Goal: Task Accomplishment & Management: Use online tool/utility

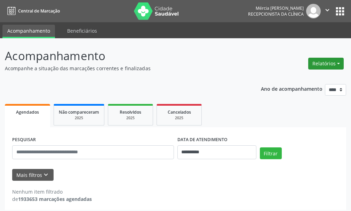
click at [324, 63] on button "Relatórios" at bounding box center [326, 64] width 36 height 12
click at [289, 79] on link "Agendamentos" at bounding box center [306, 79] width 75 height 10
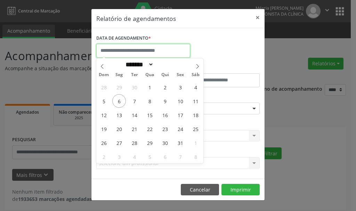
click at [119, 50] on input "text" at bounding box center [143, 51] width 94 height 14
click at [150, 100] on span "8" at bounding box center [150, 101] width 14 height 14
type input "**********"
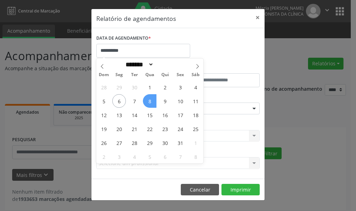
click at [150, 100] on span "8" at bounding box center [150, 101] width 14 height 14
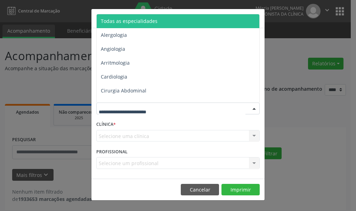
click at [254, 108] on div at bounding box center [254, 109] width 10 height 12
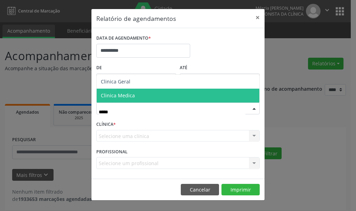
type input "******"
click at [113, 96] on span "Clinica Medica" at bounding box center [118, 95] width 34 height 7
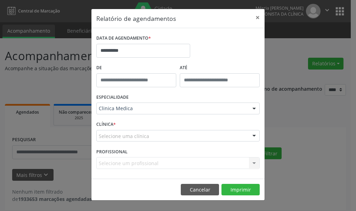
click at [166, 124] on div "CLÍNICA * Selecione uma clínica Nenhum resultado encontrado para: " " Não há ne…" at bounding box center [178, 132] width 167 height 27
click at [254, 135] on div at bounding box center [254, 137] width 10 height 12
click at [255, 162] on div "Selecione um profissional Nenhum resultado encontrado para: " " Não há nenhuma …" at bounding box center [178, 163] width 164 height 12
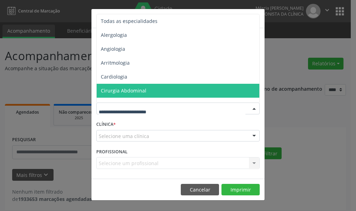
click at [253, 107] on div at bounding box center [254, 109] width 10 height 12
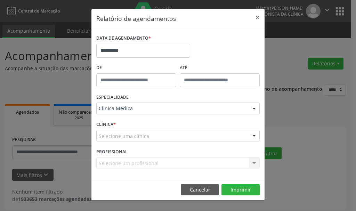
click at [103, 124] on label "CLÍNICA *" at bounding box center [105, 124] width 19 height 11
click at [106, 125] on label "CLÍNICA *" at bounding box center [105, 124] width 19 height 11
click at [257, 16] on button "×" at bounding box center [258, 17] width 14 height 17
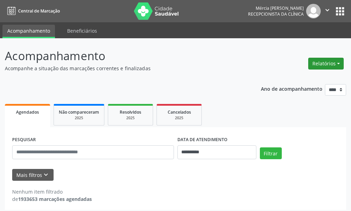
click at [321, 63] on button "Relatórios" at bounding box center [326, 64] width 36 height 12
click at [286, 78] on link "Agendamentos" at bounding box center [306, 79] width 75 height 10
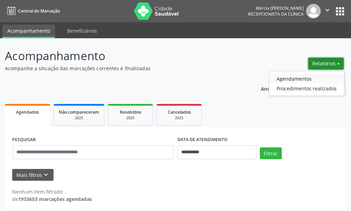
select select "*"
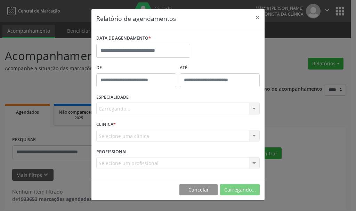
click at [286, 78] on div "Relatório de agendamentos × DATA DE AGENDAMENTO * De ATÉ ESPECIALIDADE [GEOGRAP…" at bounding box center [178, 105] width 356 height 211
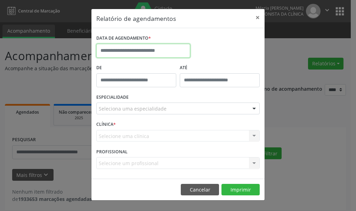
click at [120, 50] on input "text" at bounding box center [143, 51] width 94 height 14
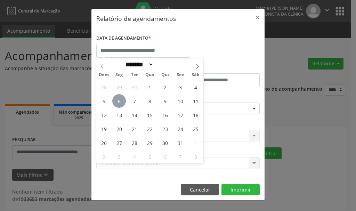
click at [119, 101] on span "6" at bounding box center [119, 101] width 14 height 14
type input "**********"
click at [119, 101] on span "6" at bounding box center [119, 101] width 14 height 14
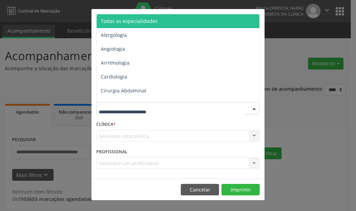
click at [283, 112] on div "**********" at bounding box center [178, 105] width 356 height 211
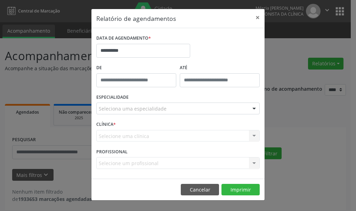
click at [255, 135] on div "Selecione uma clínica Nenhum resultado encontrado para: " " Não há nenhuma opçã…" at bounding box center [178, 136] width 164 height 12
click at [255, 134] on div "Selecione uma clínica Nenhum resultado encontrado para: " " Não há nenhuma opçã…" at bounding box center [178, 136] width 164 height 12
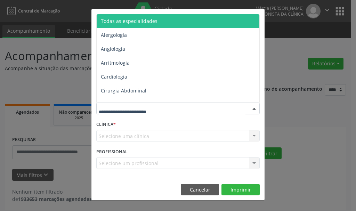
click at [254, 108] on div at bounding box center [254, 109] width 10 height 12
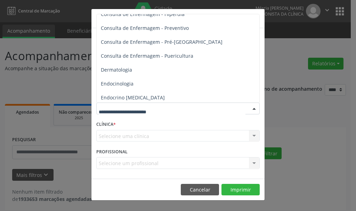
scroll to position [418, 0]
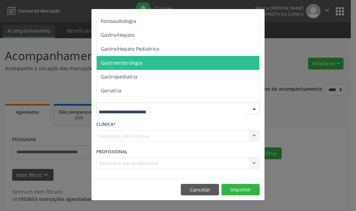
click at [126, 62] on span "Gastroenterologia" at bounding box center [122, 63] width 42 height 7
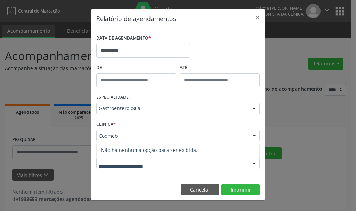
click at [254, 162] on div at bounding box center [254, 164] width 10 height 12
click at [254, 163] on div at bounding box center [254, 164] width 10 height 12
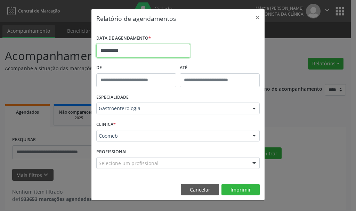
click at [137, 50] on input "**********" at bounding box center [143, 51] width 94 height 14
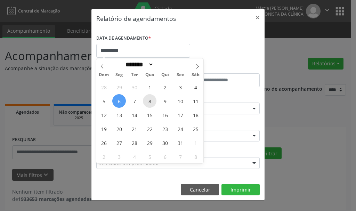
click at [149, 101] on span "8" at bounding box center [150, 101] width 14 height 14
type input "**********"
click at [149, 101] on span "8" at bounding box center [150, 101] width 14 height 14
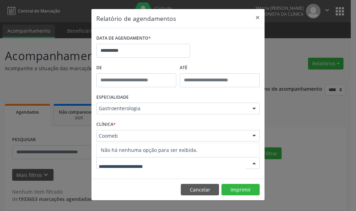
click at [254, 163] on div at bounding box center [254, 164] width 10 height 12
type input "**********"
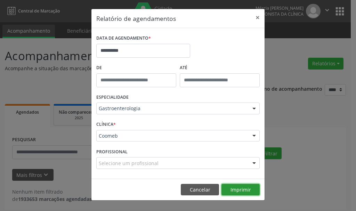
click at [240, 189] on button "Imprimir" at bounding box center [241, 190] width 38 height 12
